Goal: Use online tool/utility: Utilize a website feature to perform a specific function

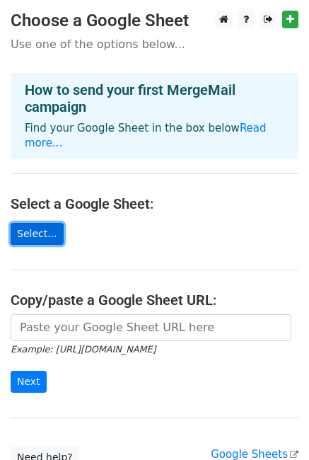
click at [51, 223] on link "Select..." at bounding box center [37, 234] width 53 height 22
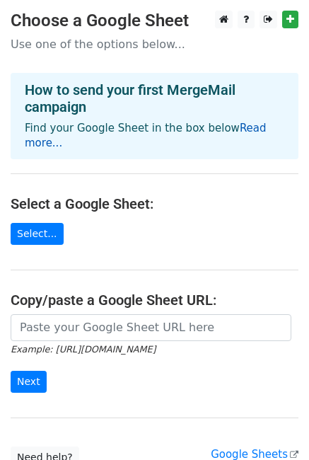
click at [238, 122] on link "Read more..." at bounding box center [146, 136] width 242 height 28
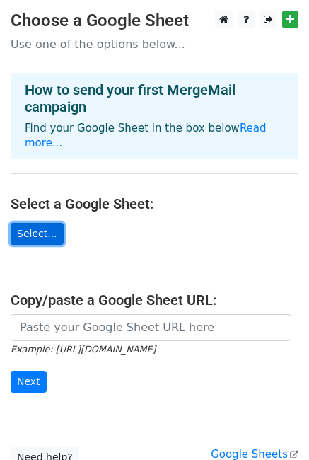
click at [45, 225] on link "Select..." at bounding box center [37, 234] width 53 height 22
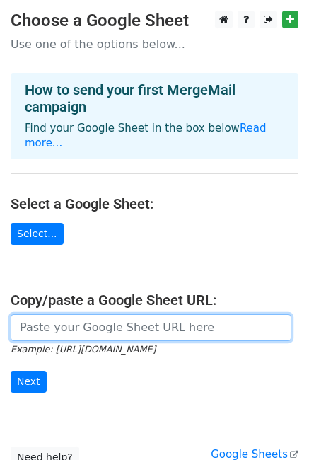
click at [76, 314] on input "url" at bounding box center [151, 327] width 281 height 27
paste input "https://docs.google.com/spreadsheets/d/1JmsiW66C-bmTySY8HIv1aCH1LFPe61bP/edit?g…"
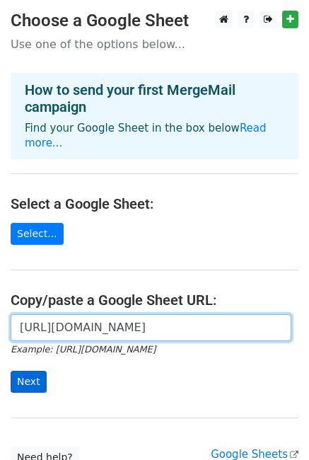
type input "https://docs.google.com/spreadsheets/d/1JmsiW66C-bmTySY8HIv1aCH1LFPe61bP/edit?g…"
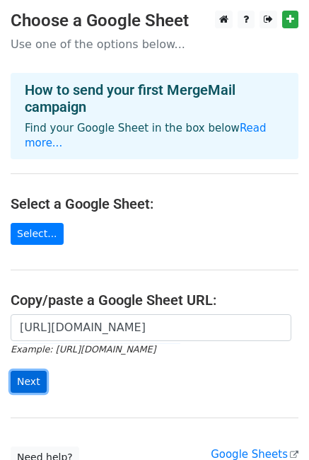
scroll to position [0, 0]
click at [32, 371] on input "Next" at bounding box center [29, 382] width 36 height 22
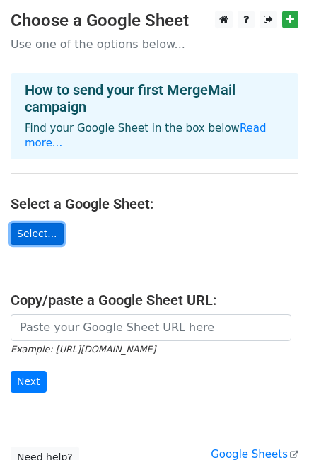
click at [27, 223] on link "Select..." at bounding box center [37, 234] width 53 height 22
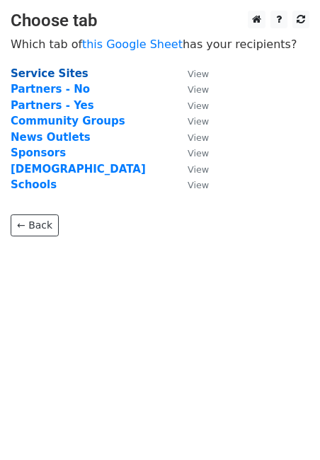
click at [47, 71] on strong "Service Sites" at bounding box center [50, 73] width 78 height 13
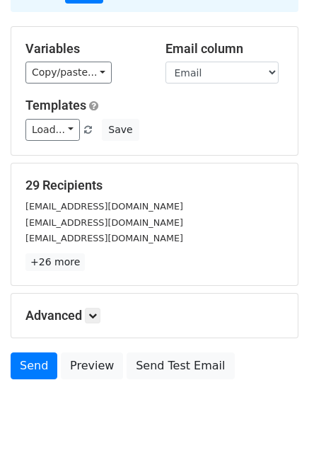
scroll to position [146, 0]
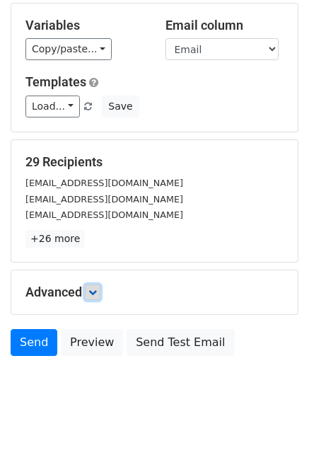
click at [97, 288] on icon at bounding box center [92, 292] width 8 height 8
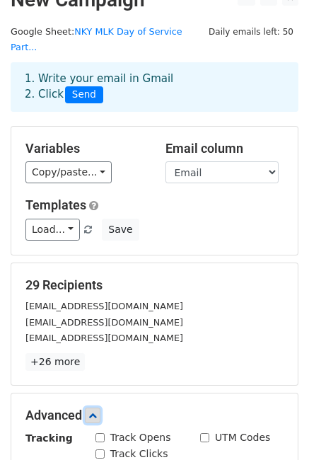
scroll to position [0, 0]
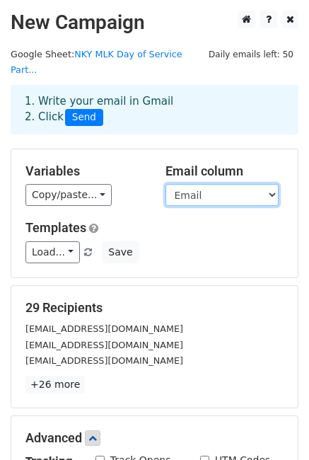
click at [255, 184] on select "Nonprofit Name Address Phone First Name Last Name Title Email Special Message S…" at bounding box center [222, 195] width 113 height 22
